Goal: Task Accomplishment & Management: Use online tool/utility

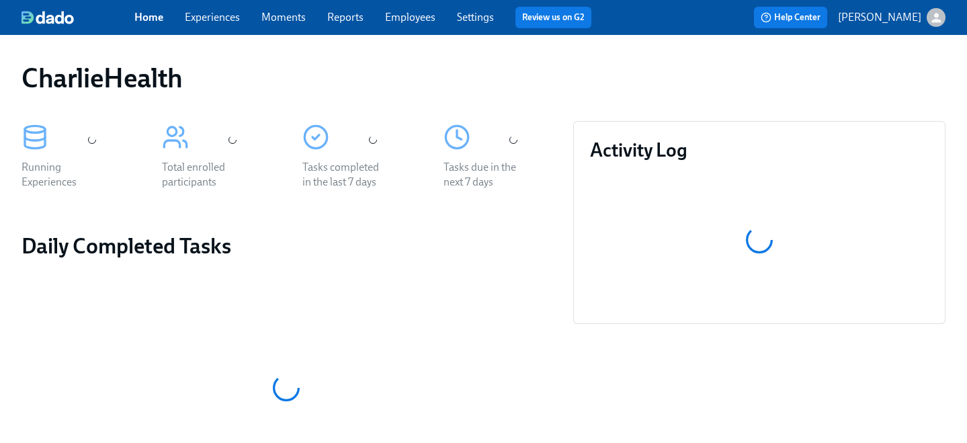
click at [409, 12] on link "Employees" at bounding box center [410, 17] width 50 height 13
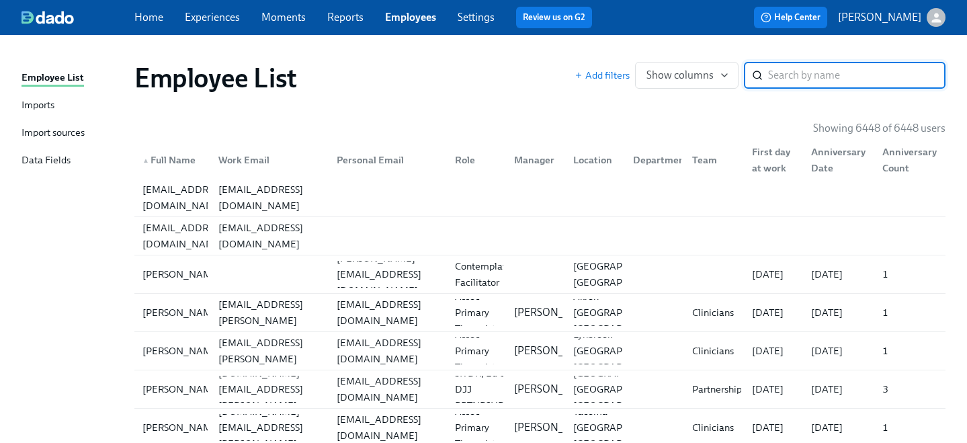
click at [804, 66] on input "search" at bounding box center [856, 75] width 177 height 27
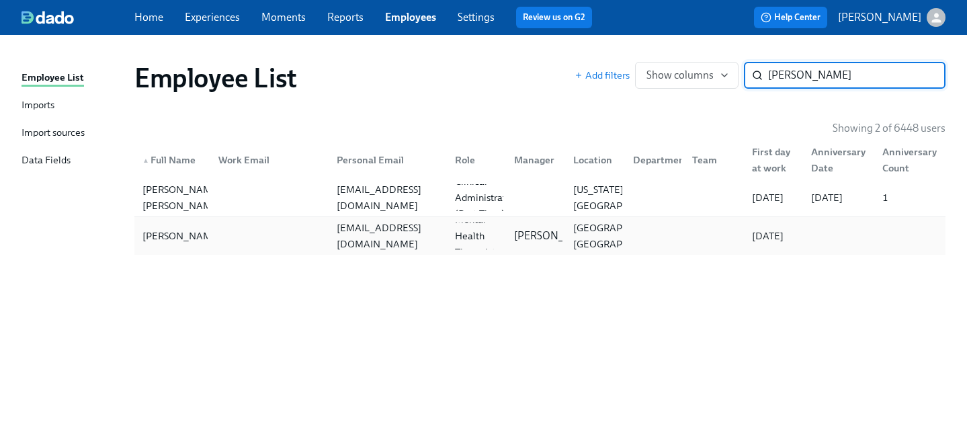
type input "[PERSON_NAME]"
click at [337, 237] on div "[EMAIL_ADDRESS][DOMAIN_NAME]" at bounding box center [387, 236] width 113 height 32
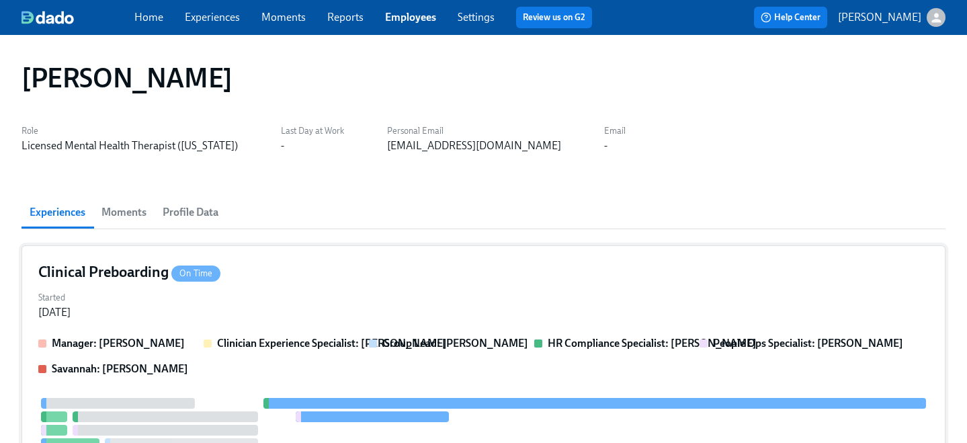
click at [308, 297] on div "Started [DATE]" at bounding box center [483, 304] width 890 height 32
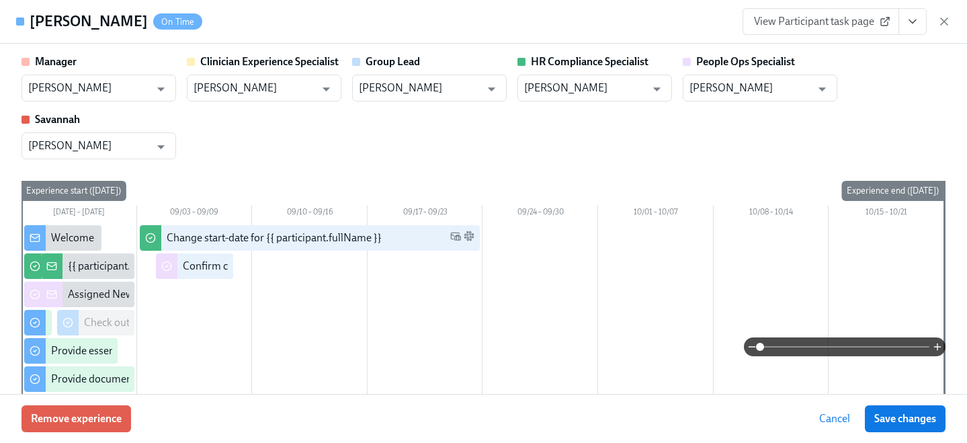
click at [919, 20] on button "View task page" at bounding box center [912, 21] width 28 height 27
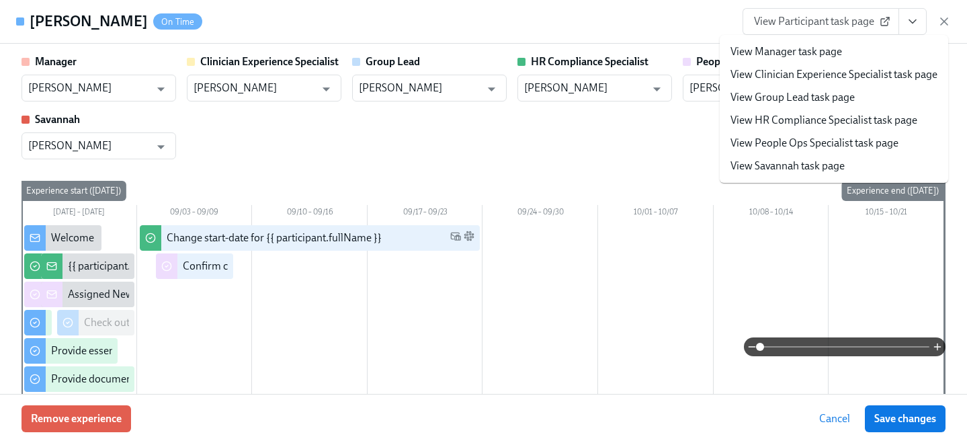
click at [838, 146] on link "View People Ops Specialist task page" at bounding box center [814, 143] width 168 height 15
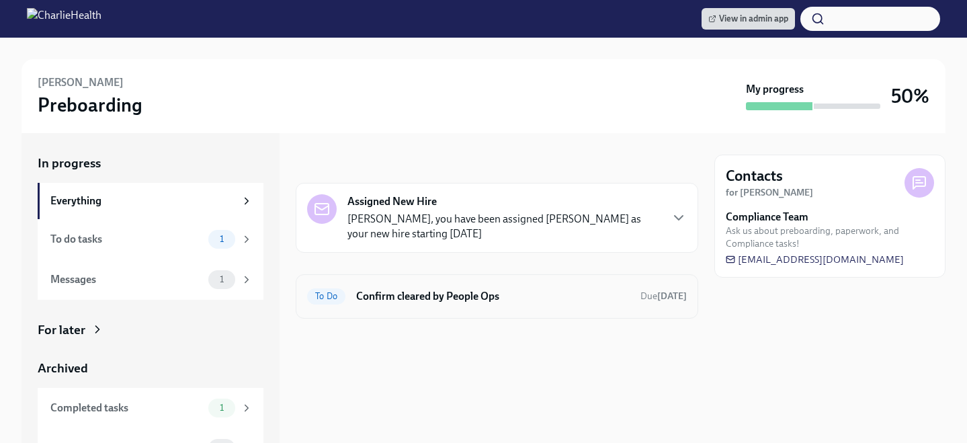
click at [479, 298] on h6 "Confirm cleared by People Ops" at bounding box center [492, 296] width 273 height 15
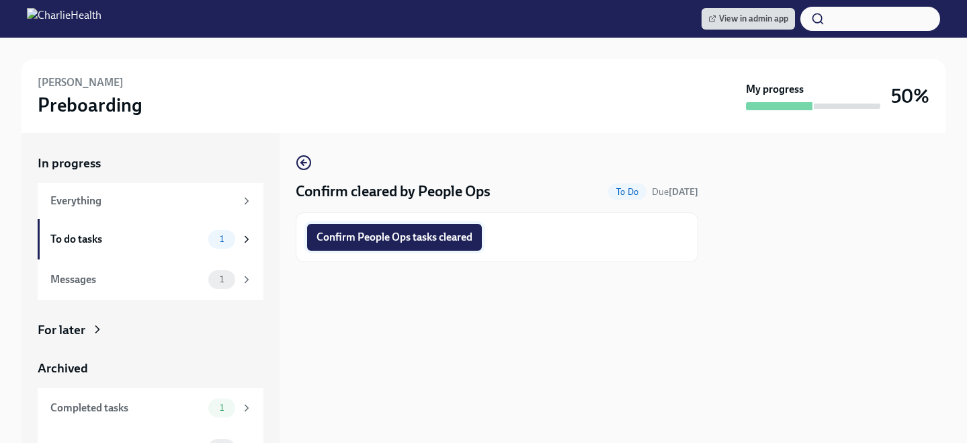
click at [444, 241] on span "Confirm People Ops tasks cleared" at bounding box center [394, 236] width 156 height 13
